Goal: Task Accomplishment & Management: Manage account settings

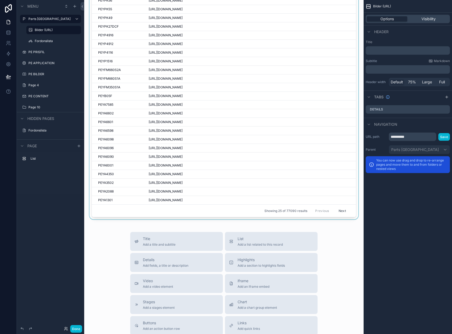
scroll to position [53, 0]
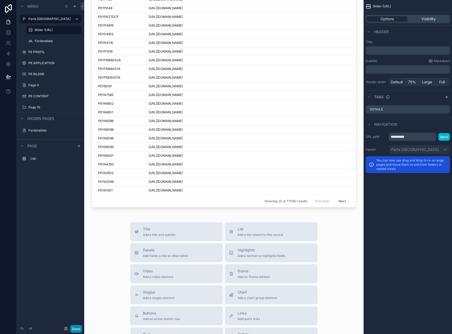
click at [70, 329] on button "Done" at bounding box center [76, 329] width 12 height 8
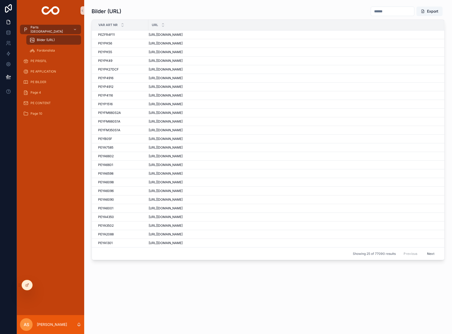
scroll to position [0, 0]
click at [60, 63] on div "PE PRISFIL" at bounding box center [50, 61] width 55 height 8
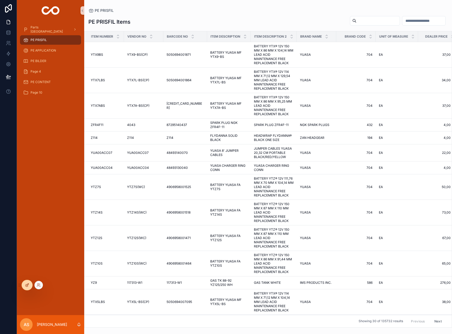
click at [26, 287] on div at bounding box center [27, 285] width 11 height 10
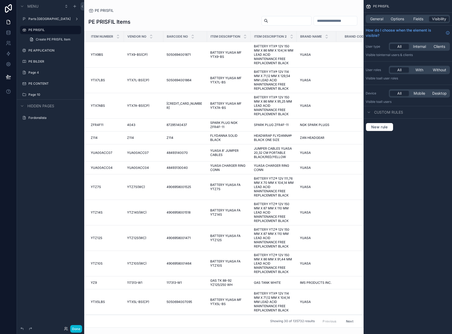
click at [210, 22] on div "scrollable content" at bounding box center [223, 167] width 279 height 334
click at [396, 20] on span "Options" at bounding box center [396, 18] width 13 height 5
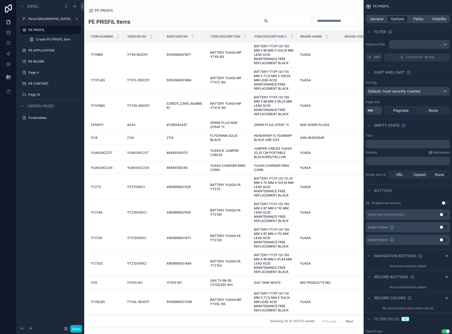
click at [445, 228] on button "Use setting" at bounding box center [443, 227] width 8 height 4
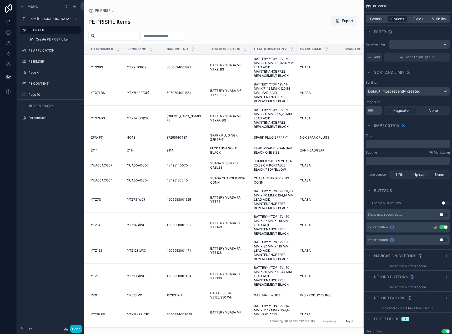
click at [436, 228] on icon "scrollable content" at bounding box center [435, 227] width 4 height 4
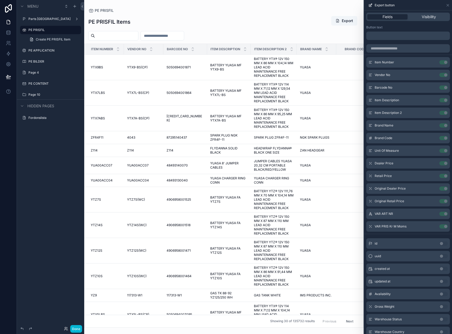
click at [303, 31] on div "scrollable content" at bounding box center [223, 35] width 279 height 9
click at [71, 326] on button "Done" at bounding box center [76, 329] width 12 height 8
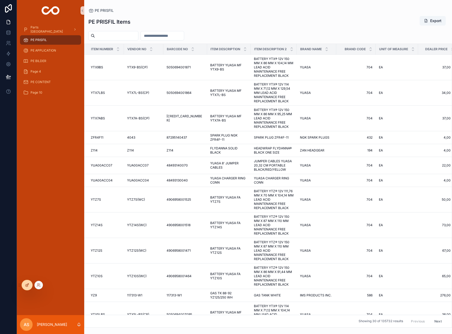
click at [29, 284] on icon at bounding box center [27, 285] width 4 height 4
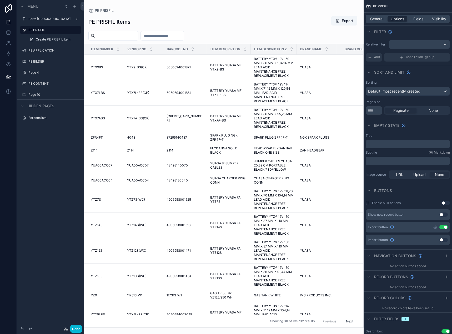
drag, startPoint x: 261, startPoint y: 31, endPoint x: 425, endPoint y: 10, distance: 165.2
click at [264, 31] on div "scrollable content" at bounding box center [223, 167] width 279 height 334
click at [413, 18] on span "Fields" at bounding box center [418, 18] width 10 height 5
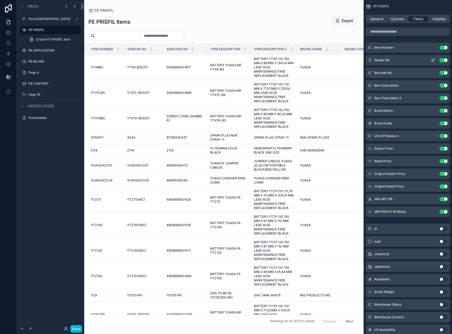
click at [444, 61] on button "Use setting" at bounding box center [443, 60] width 8 height 4
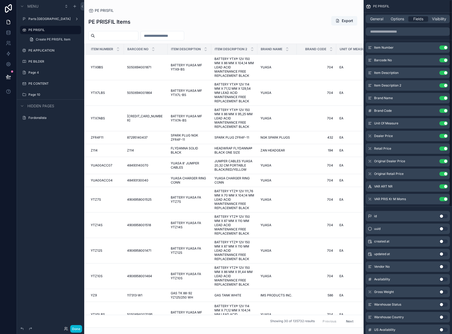
click at [444, 61] on button "Use setting" at bounding box center [443, 60] width 8 height 4
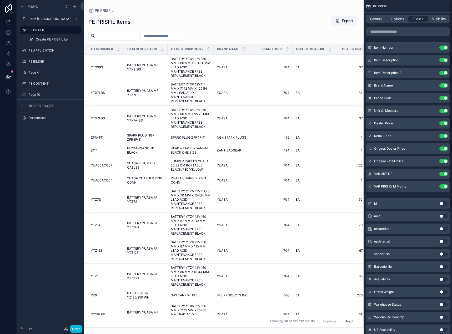
click at [444, 61] on button "Use setting" at bounding box center [443, 60] width 8 height 4
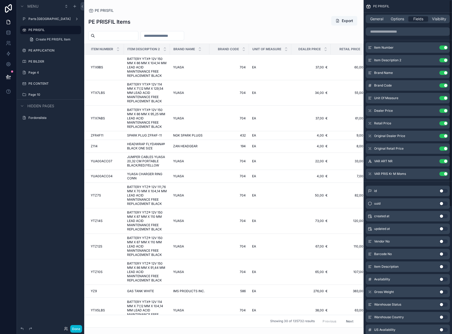
click at [444, 61] on button "Use setting" at bounding box center [443, 60] width 8 height 4
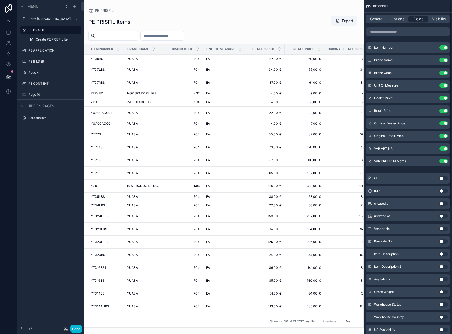
click at [444, 61] on button "Use setting" at bounding box center [443, 60] width 8 height 4
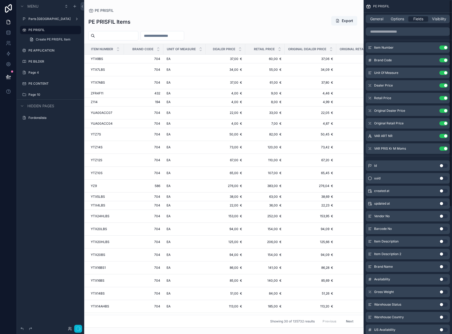
click at [444, 61] on button "Use setting" at bounding box center [443, 60] width 8 height 4
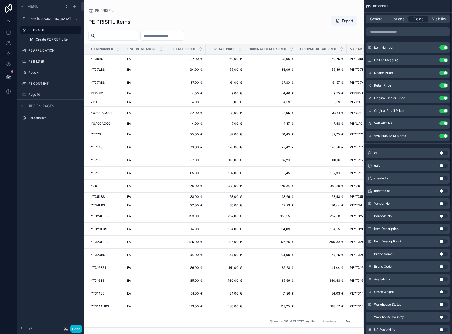
click at [444, 61] on button "Use setting" at bounding box center [443, 60] width 8 height 4
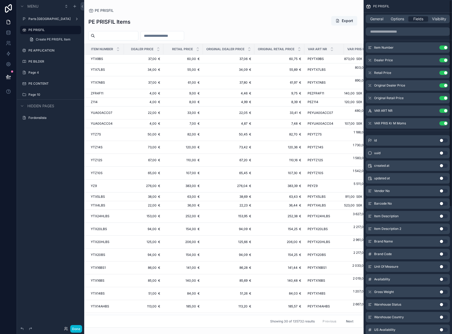
click at [444, 61] on button "Use setting" at bounding box center [443, 60] width 8 height 4
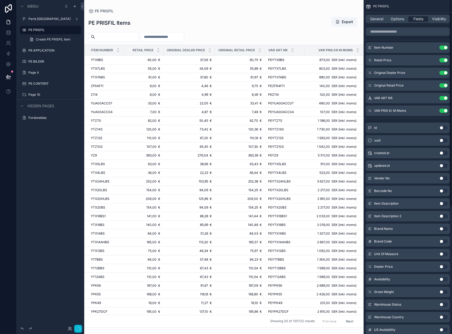
click at [444, 61] on button "Use setting" at bounding box center [443, 60] width 8 height 4
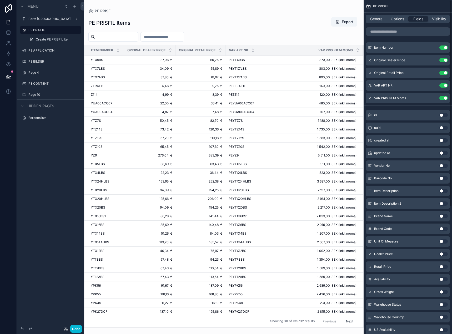
click at [444, 61] on button "Use setting" at bounding box center [443, 60] width 8 height 4
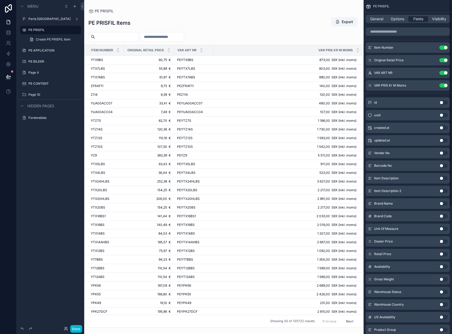
click at [444, 61] on button "Use setting" at bounding box center [443, 60] width 8 height 4
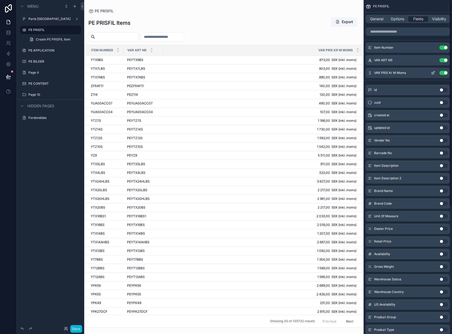
click at [442, 73] on button "Use setting" at bounding box center [443, 73] width 8 height 4
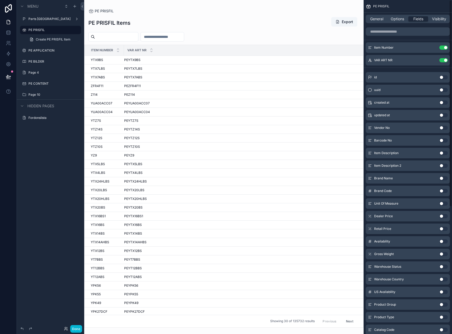
click at [443, 77] on button "Use setting" at bounding box center [443, 77] width 8 height 4
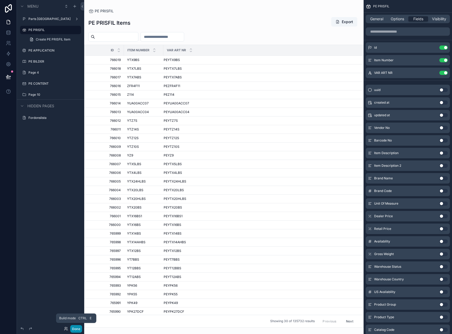
click at [75, 328] on button "Done" at bounding box center [76, 329] width 12 height 8
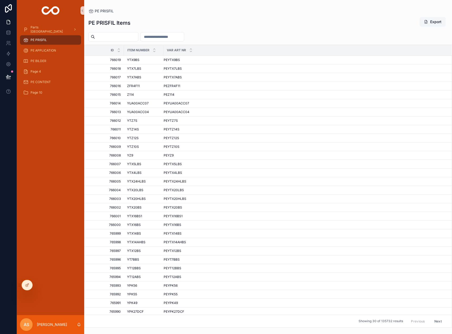
click at [433, 24] on button "Export" at bounding box center [432, 21] width 26 height 9
click at [42, 32] on div "Parts [GEOGRAPHIC_DATA]" at bounding box center [50, 29] width 55 height 8
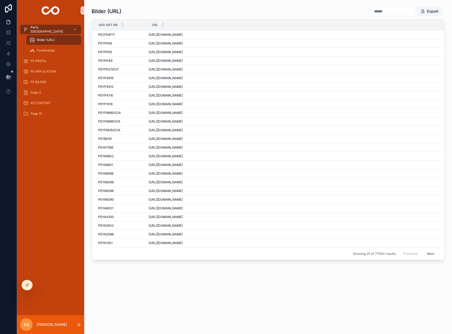
click at [43, 39] on span "Bilder (URL)" at bounding box center [46, 40] width 18 height 4
click at [8, 24] on icon at bounding box center [8, 21] width 5 height 5
click at [7, 28] on link at bounding box center [8, 32] width 17 height 11
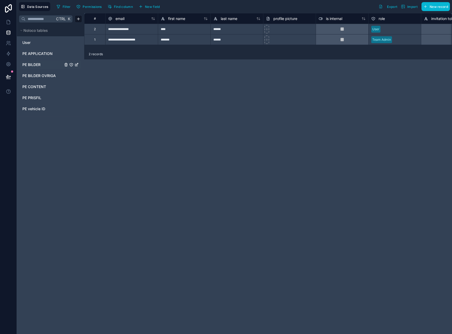
click at [35, 63] on span "PE BILDER" at bounding box center [31, 64] width 18 height 5
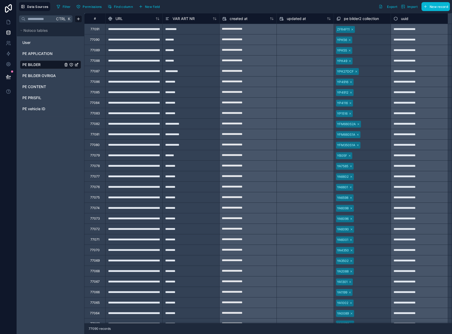
drag, startPoint x: 29, startPoint y: 69, endPoint x: 32, endPoint y: 66, distance: 4.1
click at [32, 66] on span "PE BILDER" at bounding box center [31, 64] width 18 height 5
